Goal: Check status: Check status

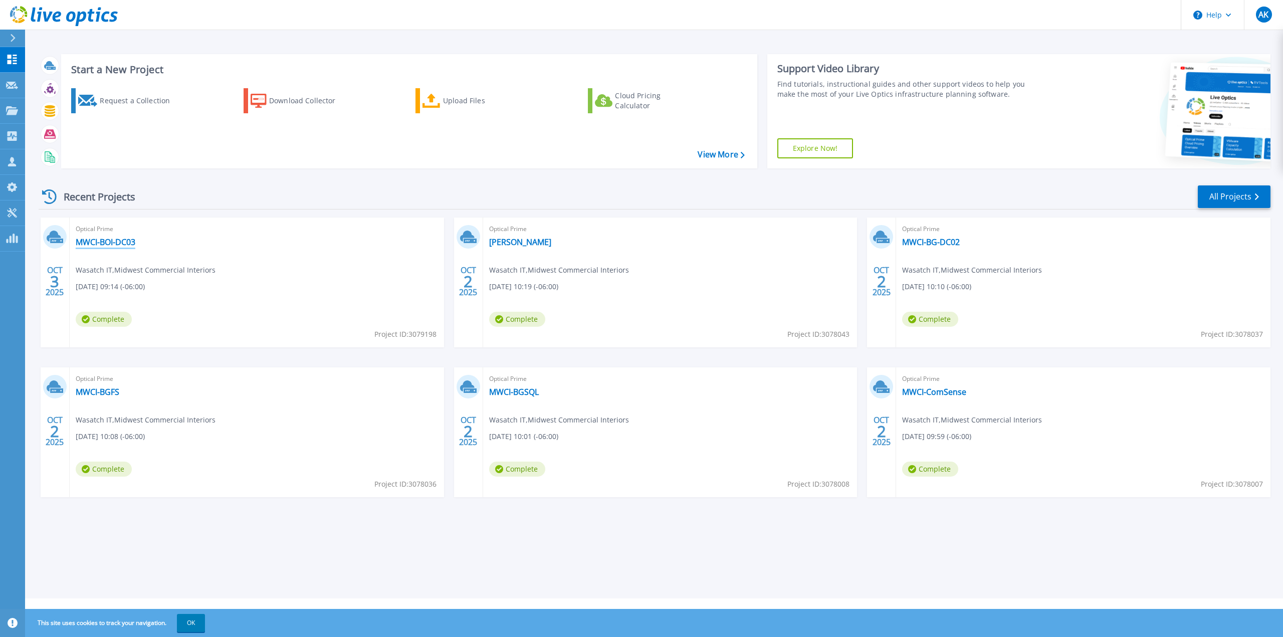
click at [119, 242] on link "MWCI-BOI-DC03" at bounding box center [106, 242] width 60 height 10
click at [1236, 201] on link "All Projects" at bounding box center [1234, 196] width 73 height 23
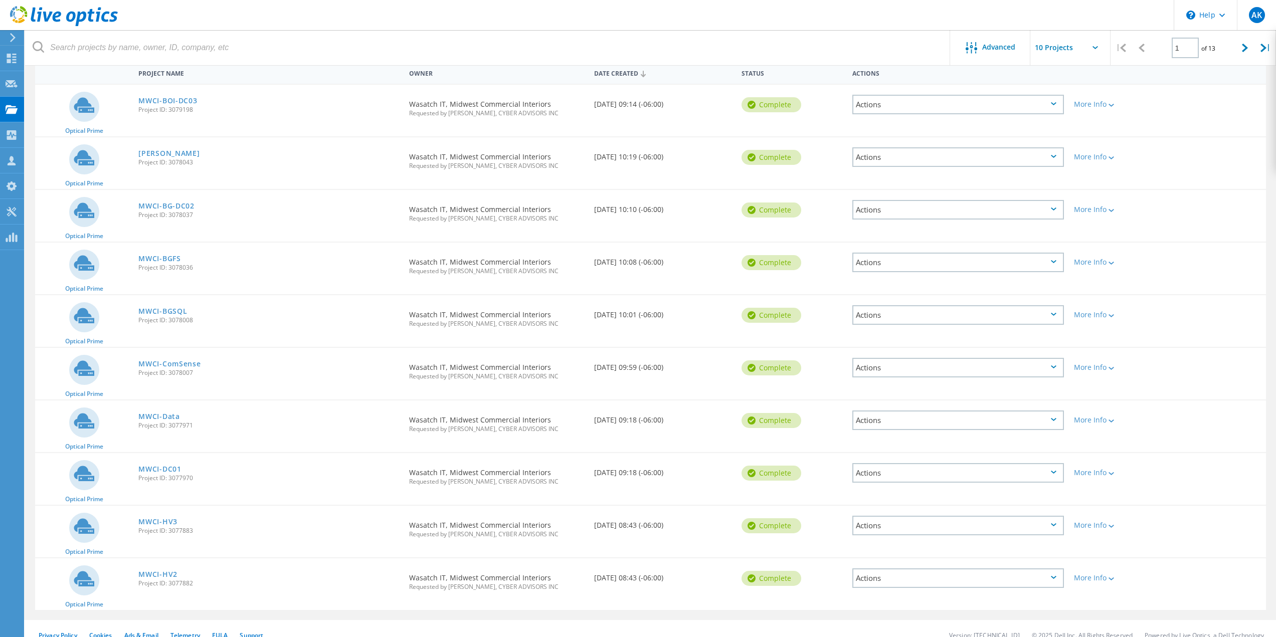
scroll to position [113, 0]
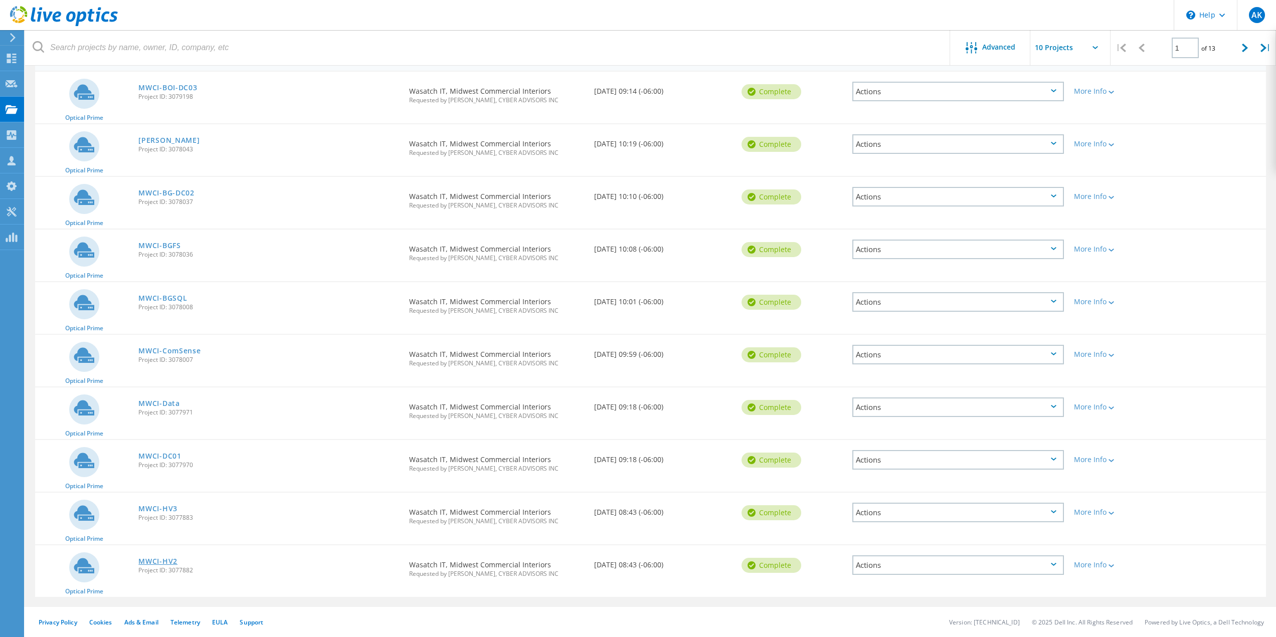
click at [161, 560] on link "MWCI-HV2" at bounding box center [157, 561] width 39 height 7
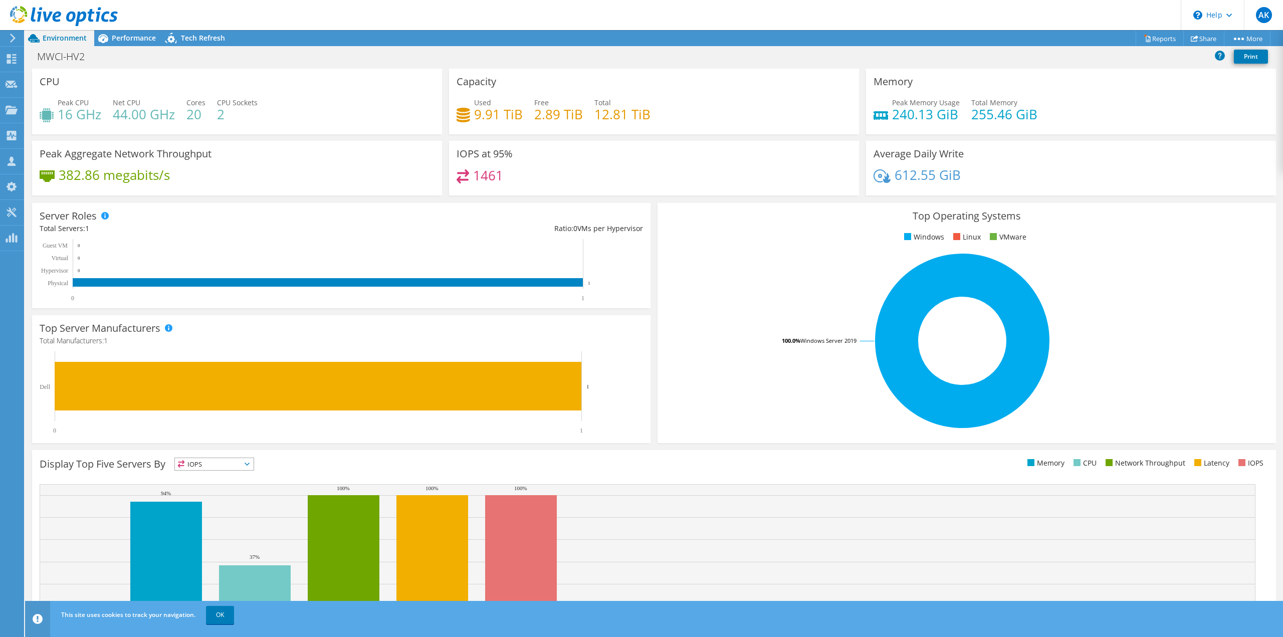
click at [729, 16] on header "AK Partner Team Member Andrew Kleemk Aklemek@cyberadvisors.com CYBER ADVISORS I…" at bounding box center [641, 15] width 1283 height 30
click at [217, 610] on link "OK" at bounding box center [220, 615] width 28 height 18
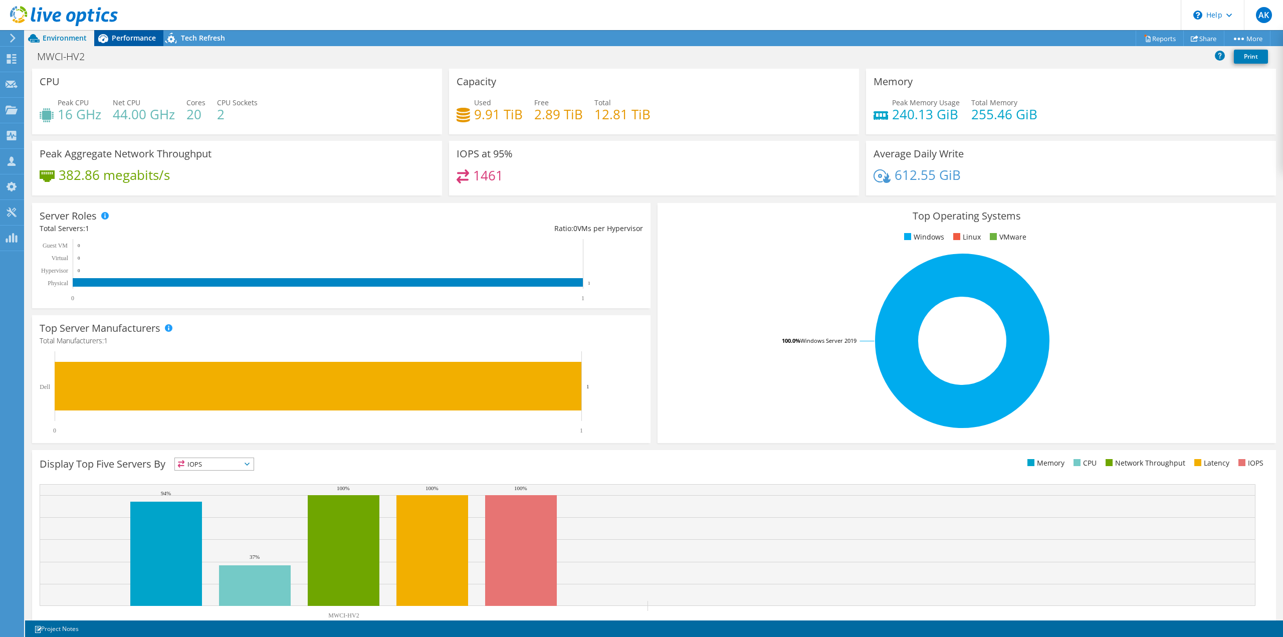
click at [133, 38] on span "Performance" at bounding box center [134, 38] width 44 height 10
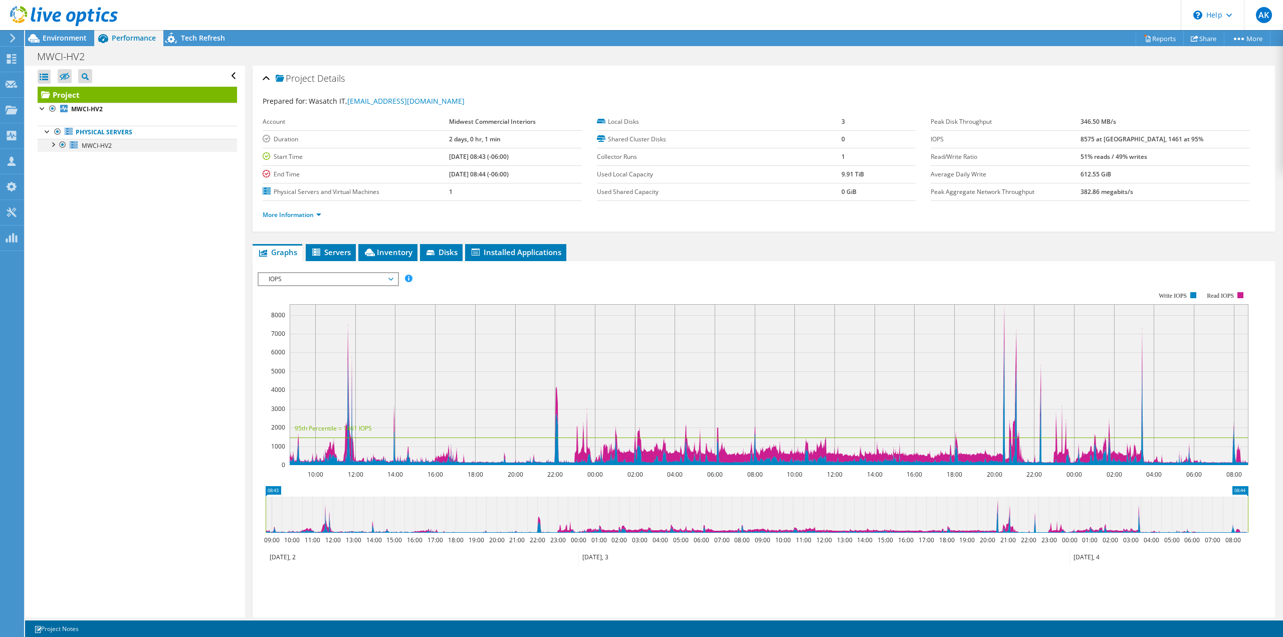
click at [50, 140] on div at bounding box center [53, 144] width 10 height 10
click at [93, 109] on b "MWCI-HV2" at bounding box center [87, 109] width 32 height 9
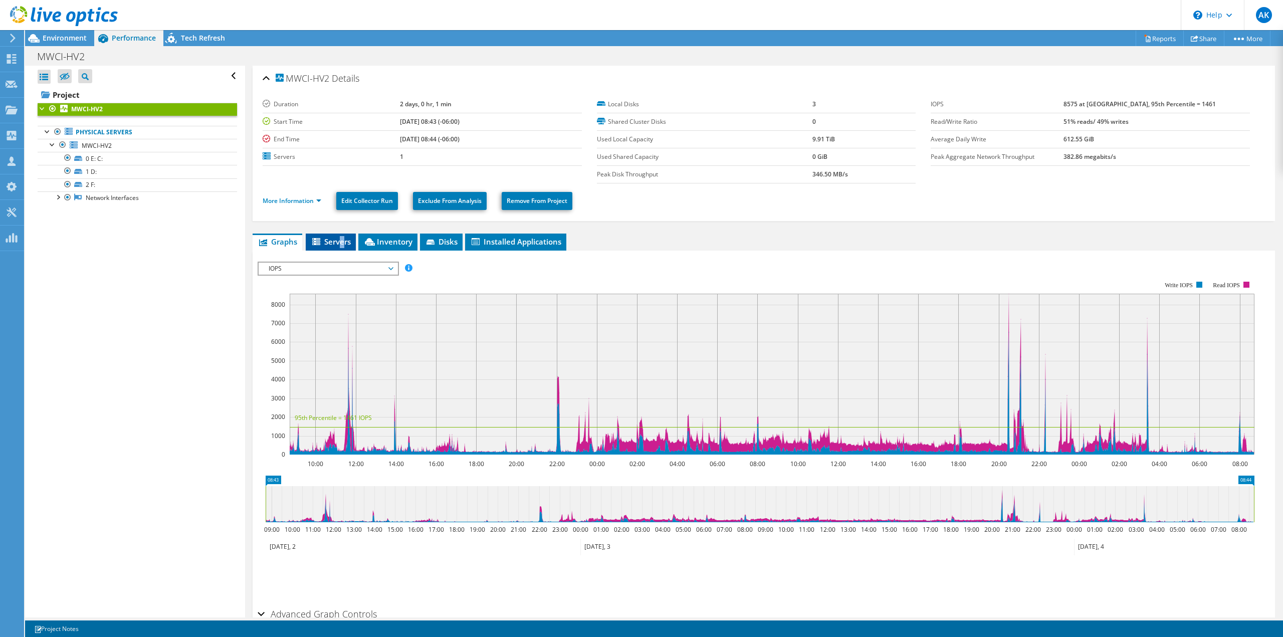
click at [342, 244] on span "Servers" at bounding box center [331, 242] width 40 height 10
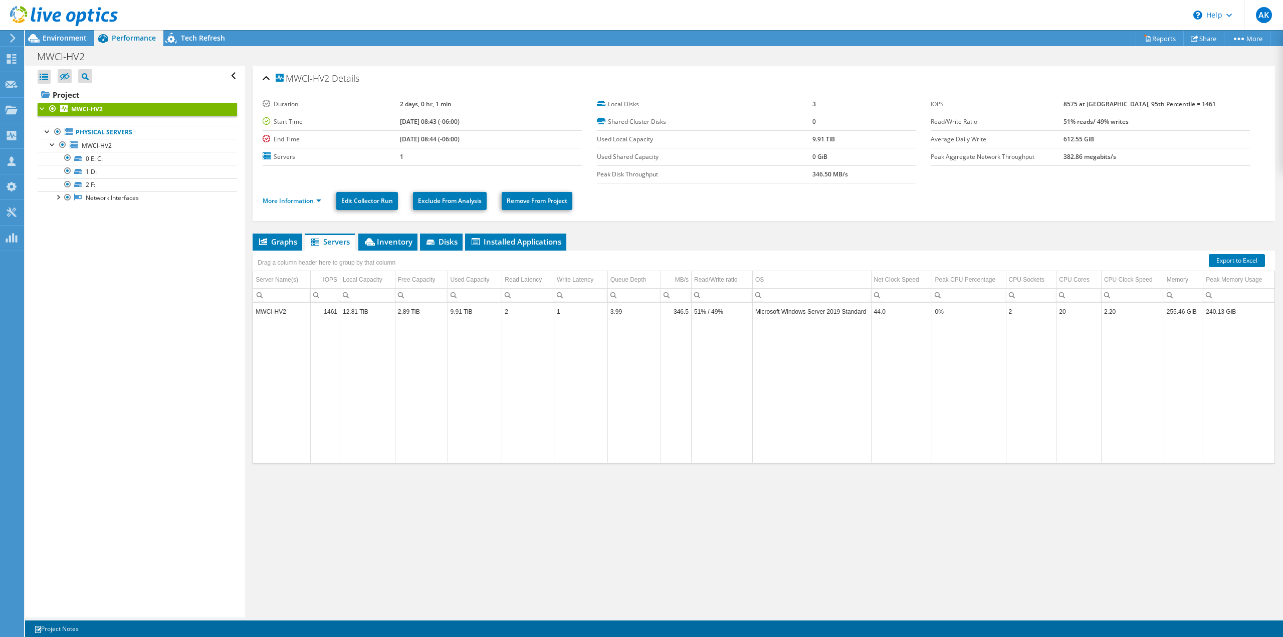
click at [165, 366] on div "Open All Close All Hide Excluded Nodes Project Tree Filter" at bounding box center [135, 342] width 220 height 552
click at [399, 246] on span "Inventory" at bounding box center [387, 242] width 49 height 10
click at [449, 242] on span "Disks" at bounding box center [441, 242] width 33 height 10
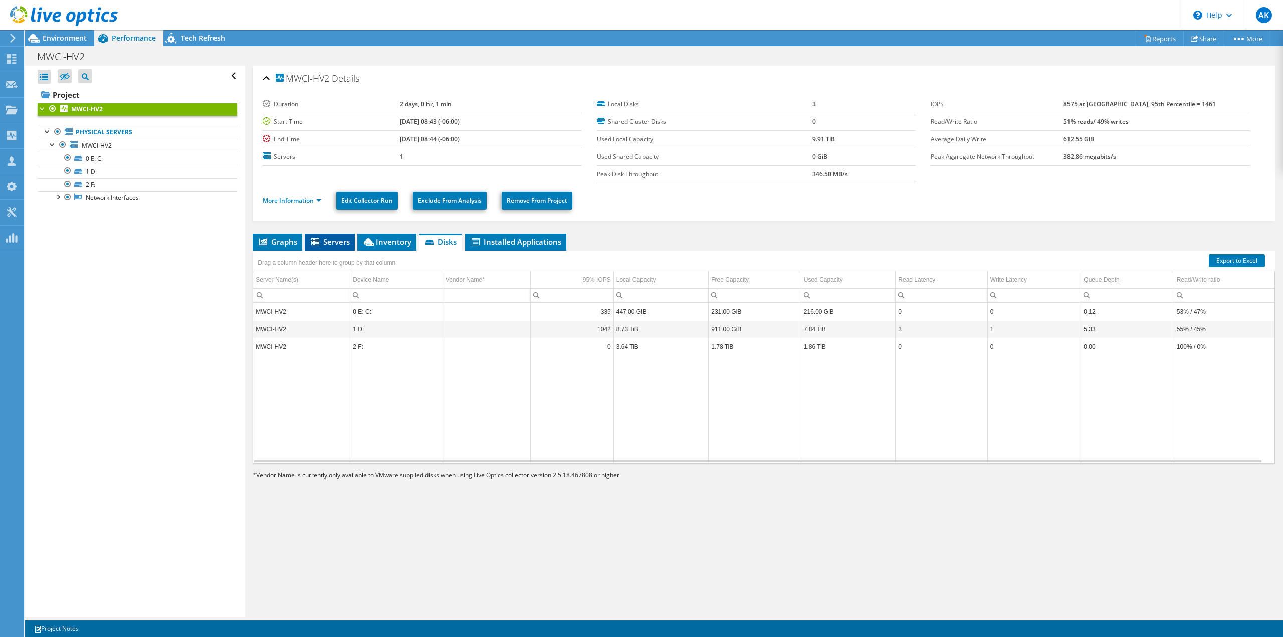
click at [332, 243] on span "Servers" at bounding box center [330, 242] width 40 height 10
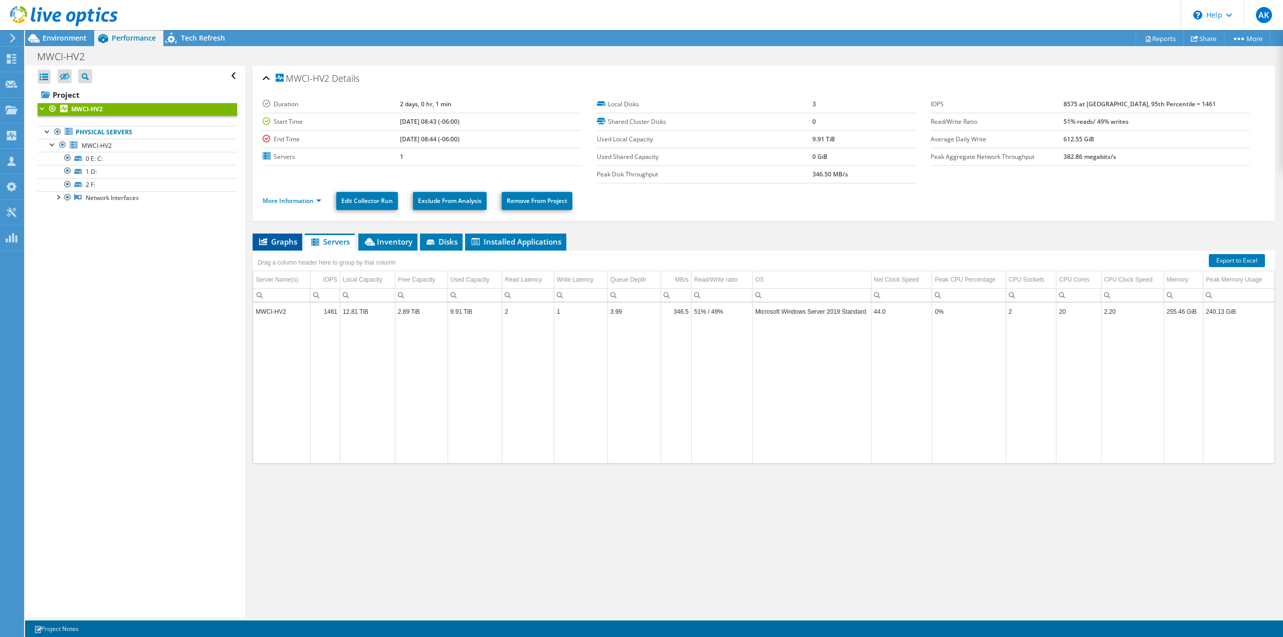
click at [280, 238] on span "Graphs" at bounding box center [278, 242] width 40 height 10
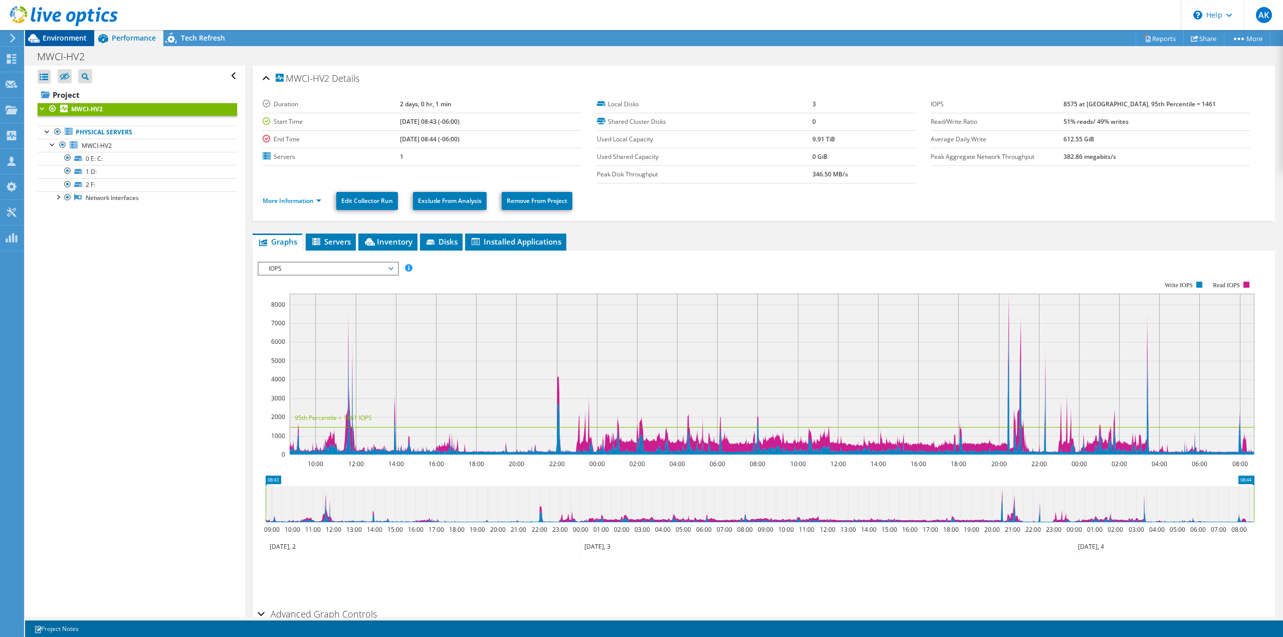
click at [76, 39] on span "Environment" at bounding box center [65, 38] width 44 height 10
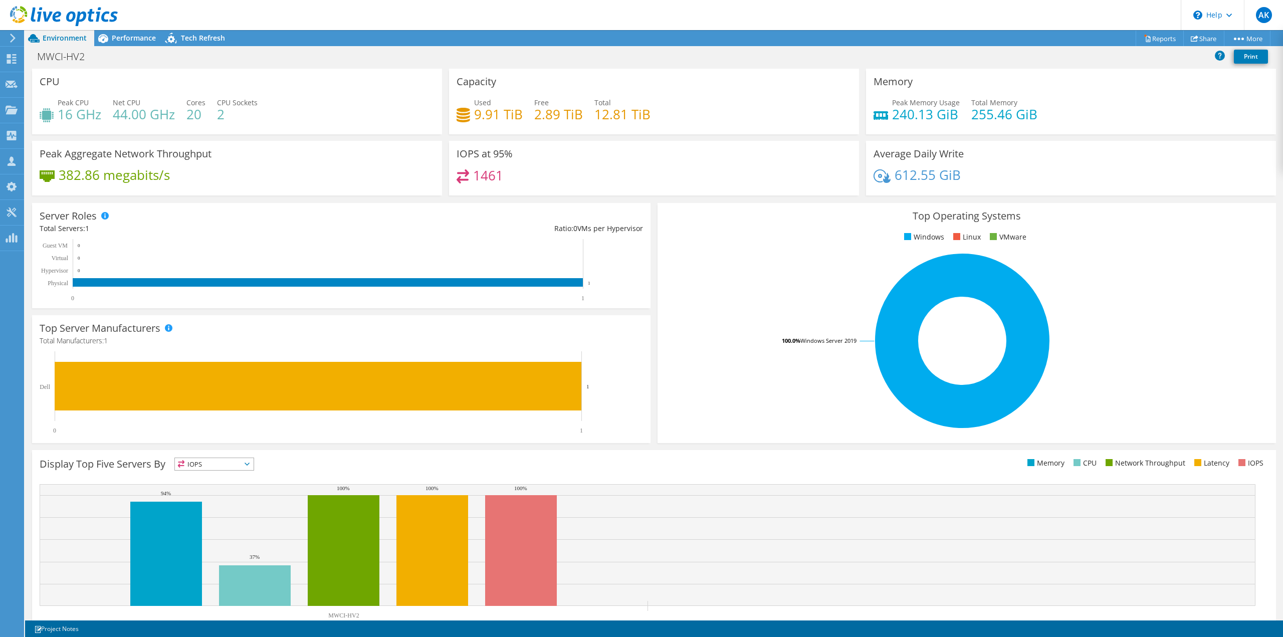
click at [9, 36] on div at bounding box center [11, 38] width 11 height 9
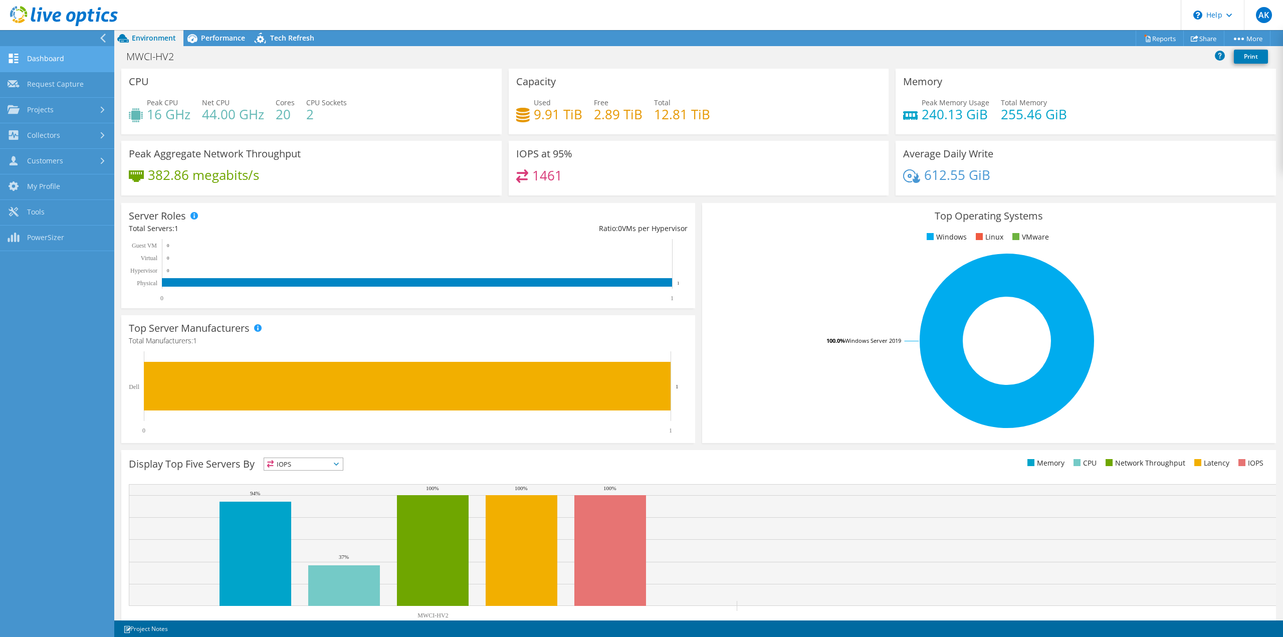
click at [50, 61] on link "Dashboard" at bounding box center [57, 60] width 114 height 26
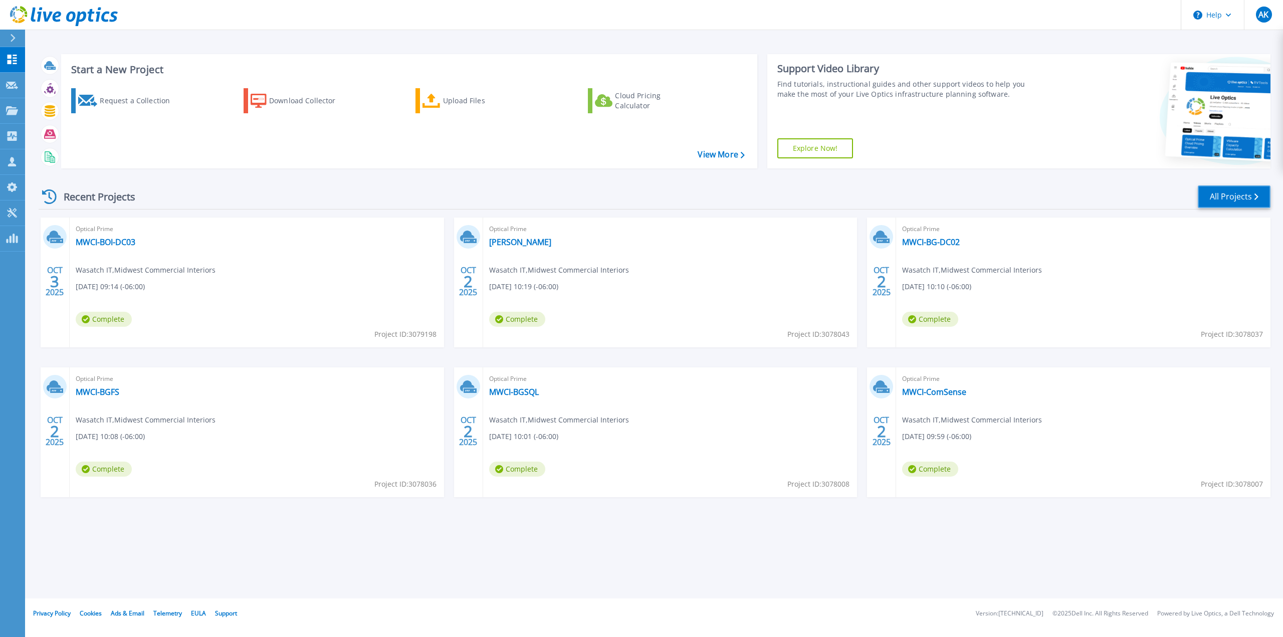
click at [1239, 192] on link "All Projects" at bounding box center [1234, 196] width 73 height 23
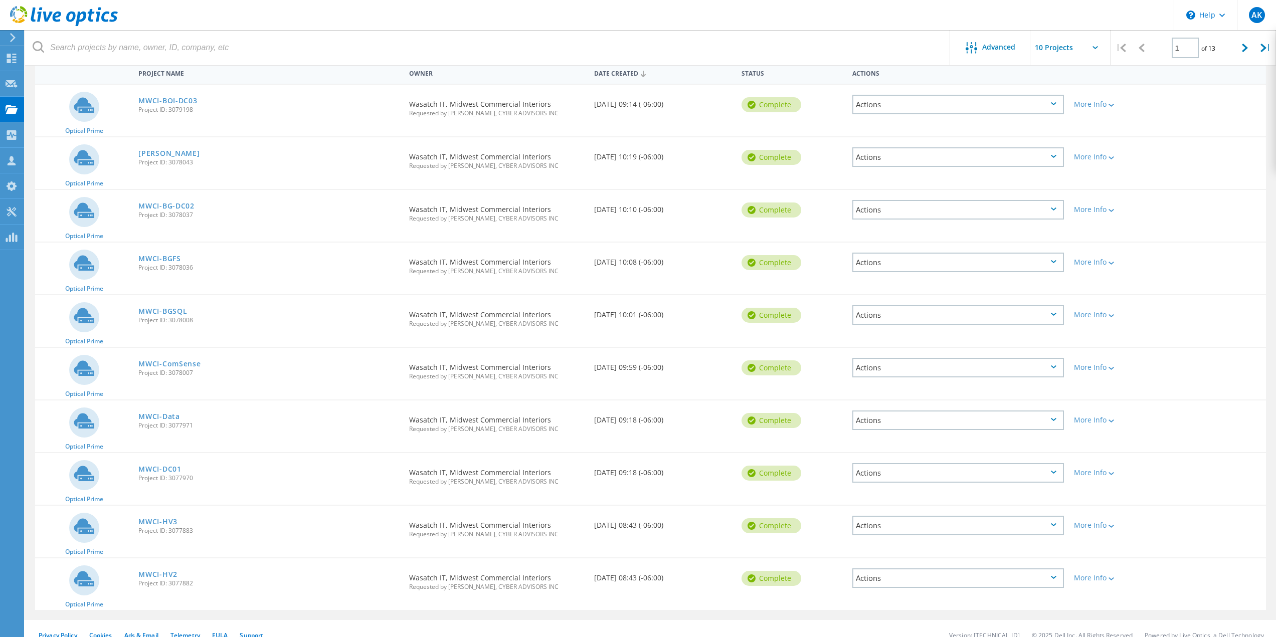
scroll to position [113, 0]
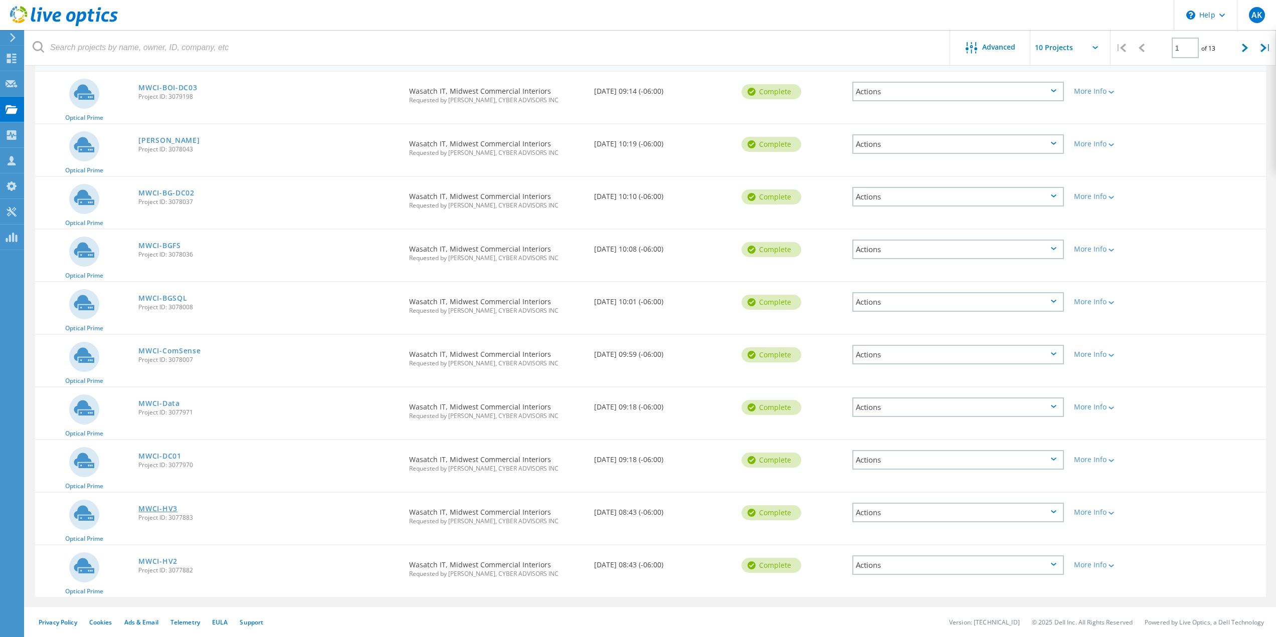
click at [161, 510] on link "MWCI-HV3" at bounding box center [157, 508] width 39 height 7
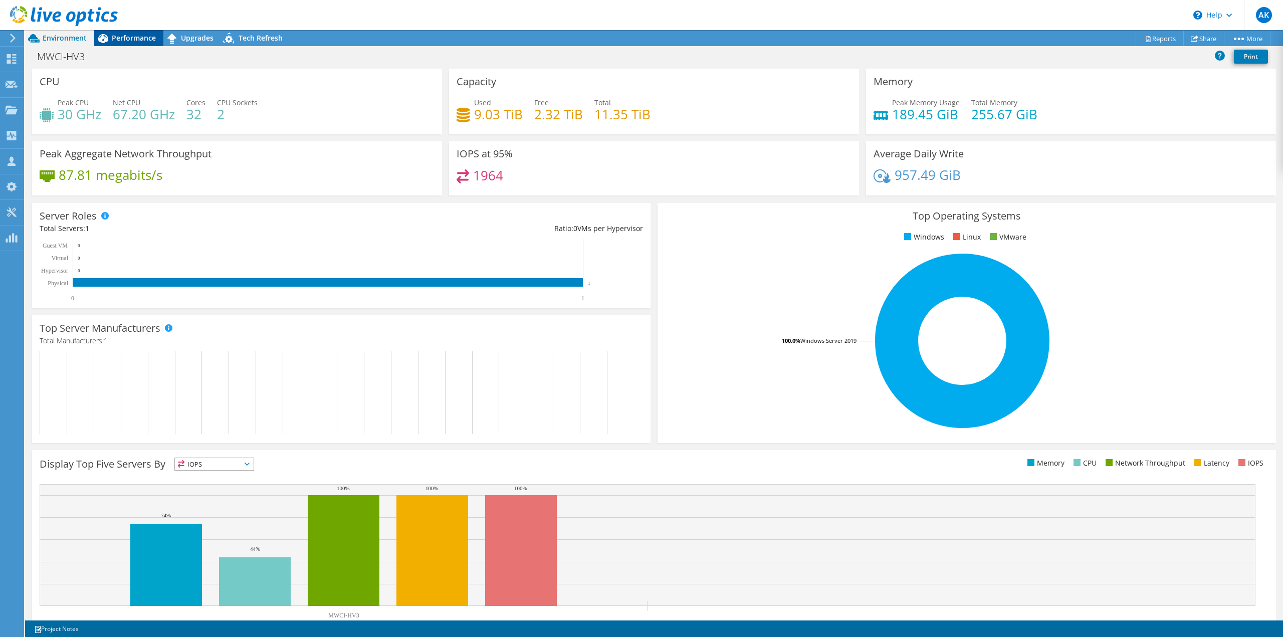
click at [127, 37] on span "Performance" at bounding box center [134, 38] width 44 height 10
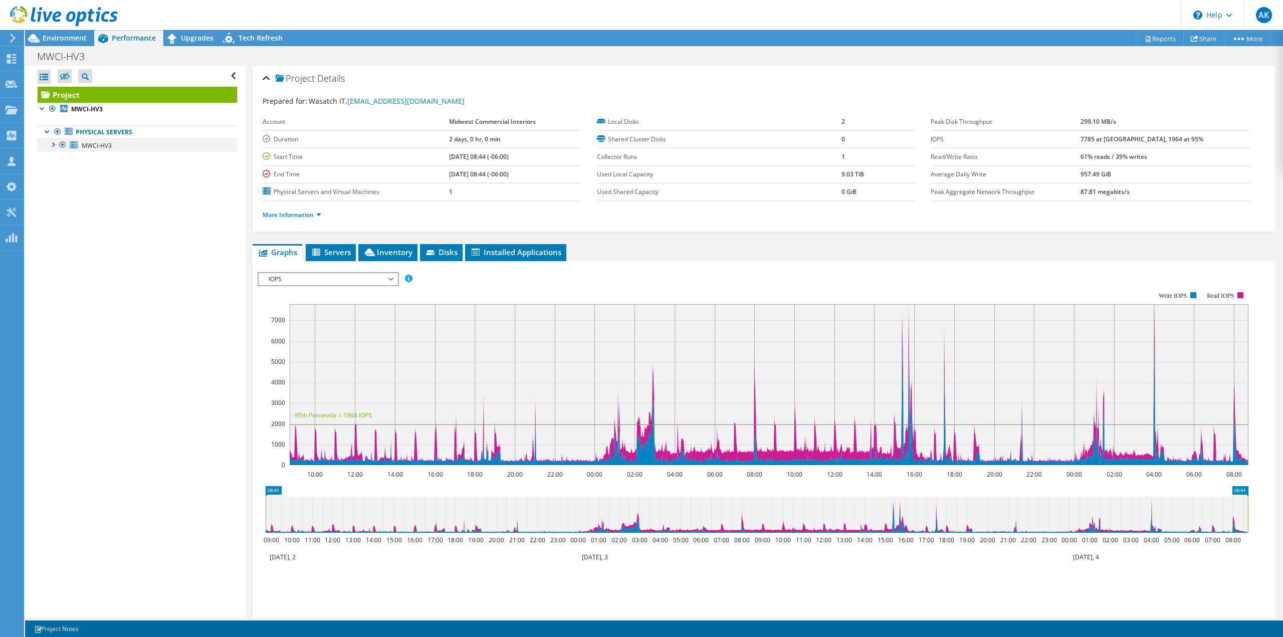
click at [54, 144] on div at bounding box center [53, 144] width 10 height 10
click at [337, 249] on span "Servers" at bounding box center [331, 252] width 40 height 10
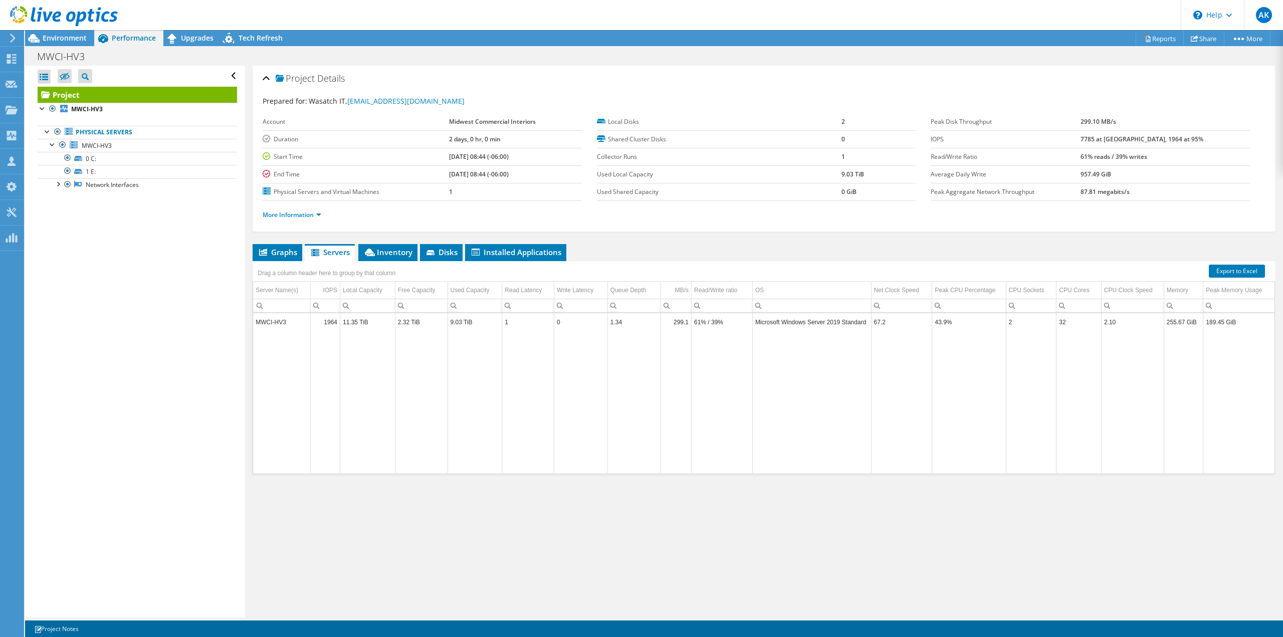
click at [101, 275] on div "Open All Close All Hide Excluded Nodes Project Tree Filter" at bounding box center [135, 342] width 220 height 552
